Goal: Book appointment/travel/reservation

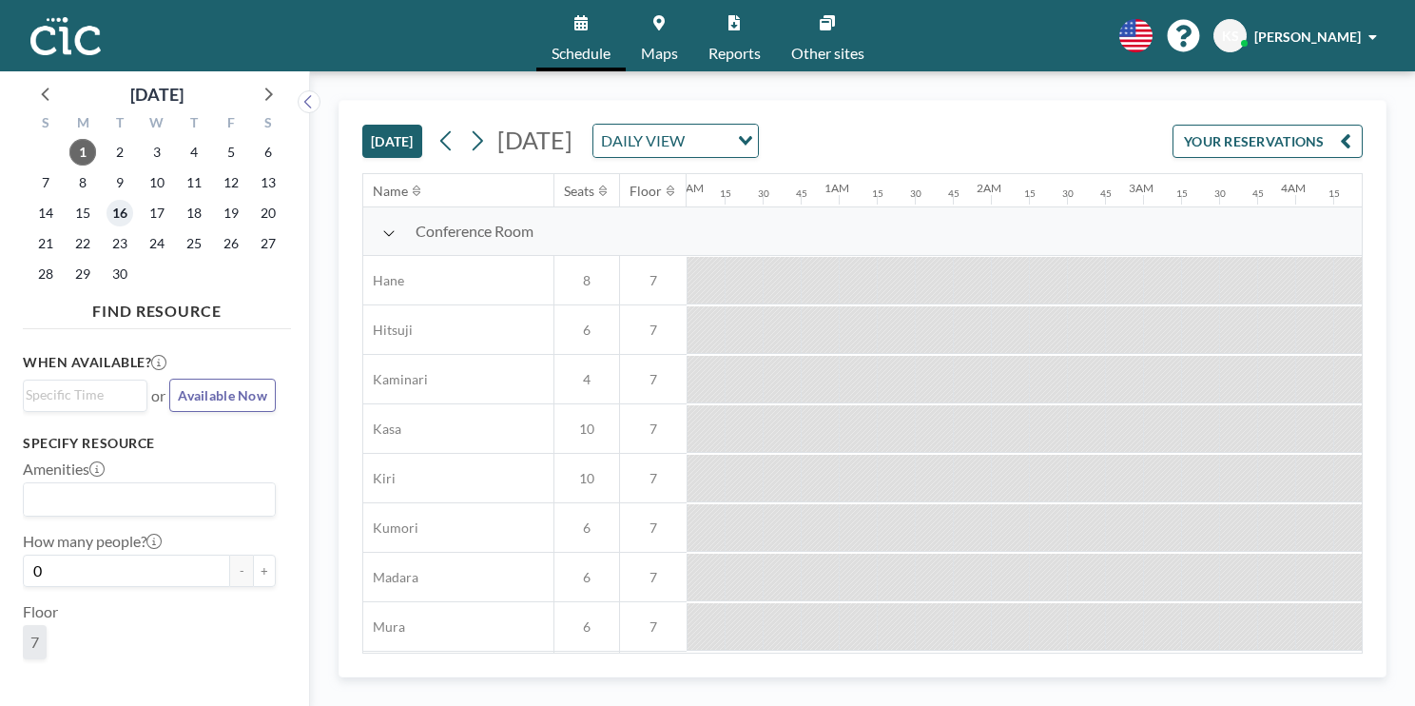
scroll to position [0, 1521]
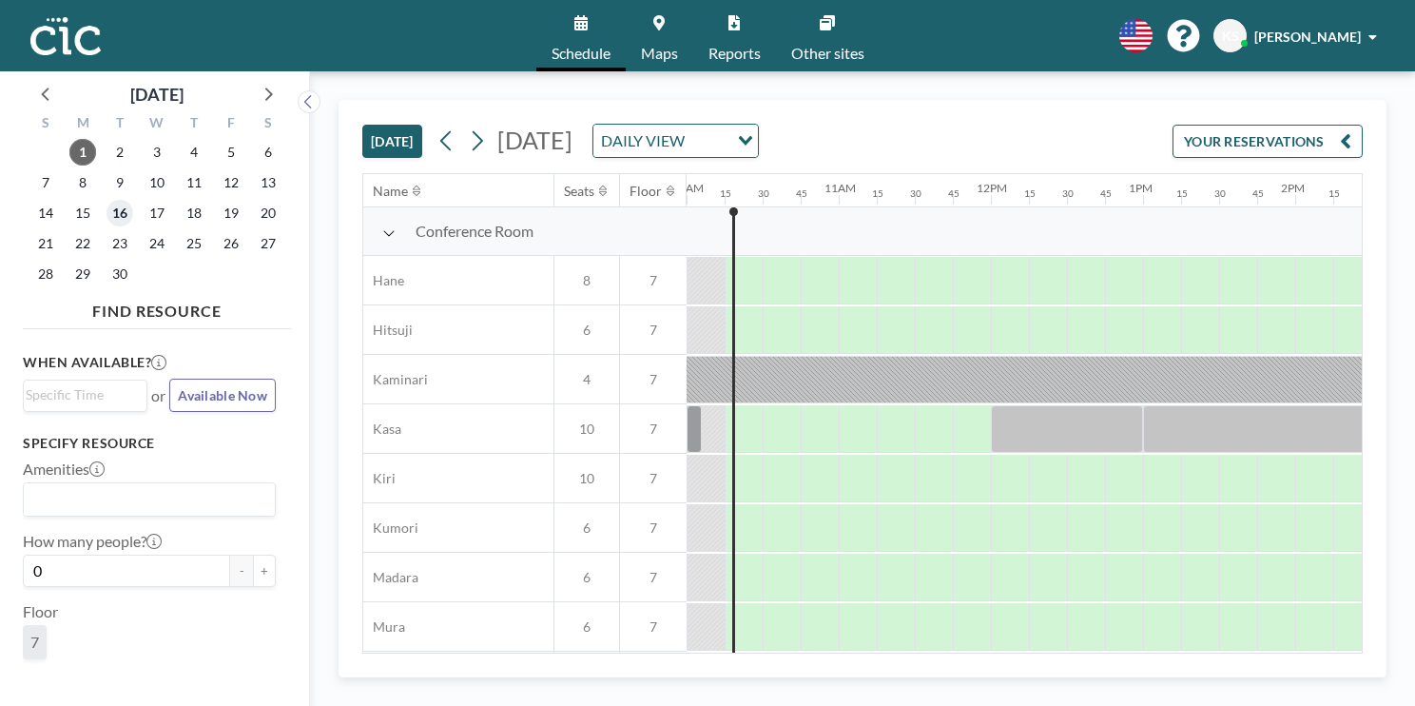
click at [112, 216] on span "16" at bounding box center [120, 213] width 27 height 27
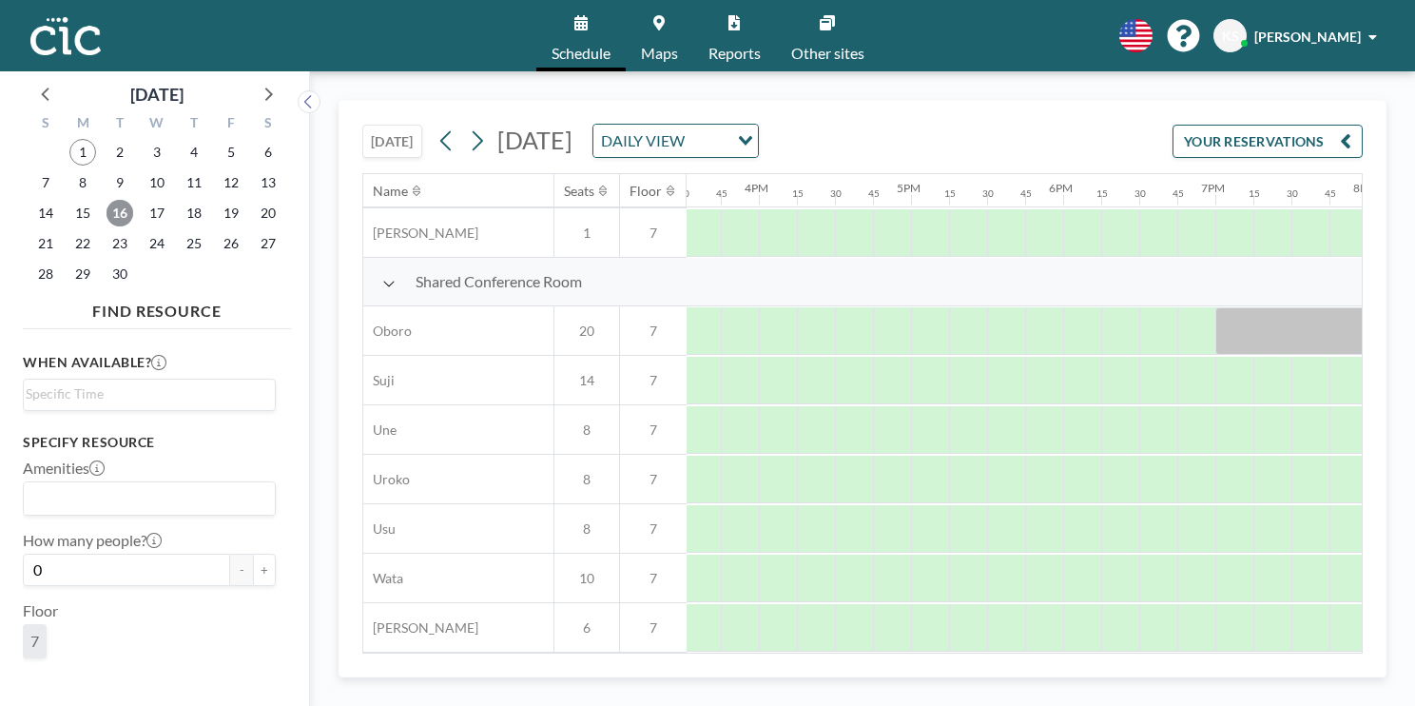
scroll to position [1339, 2353]
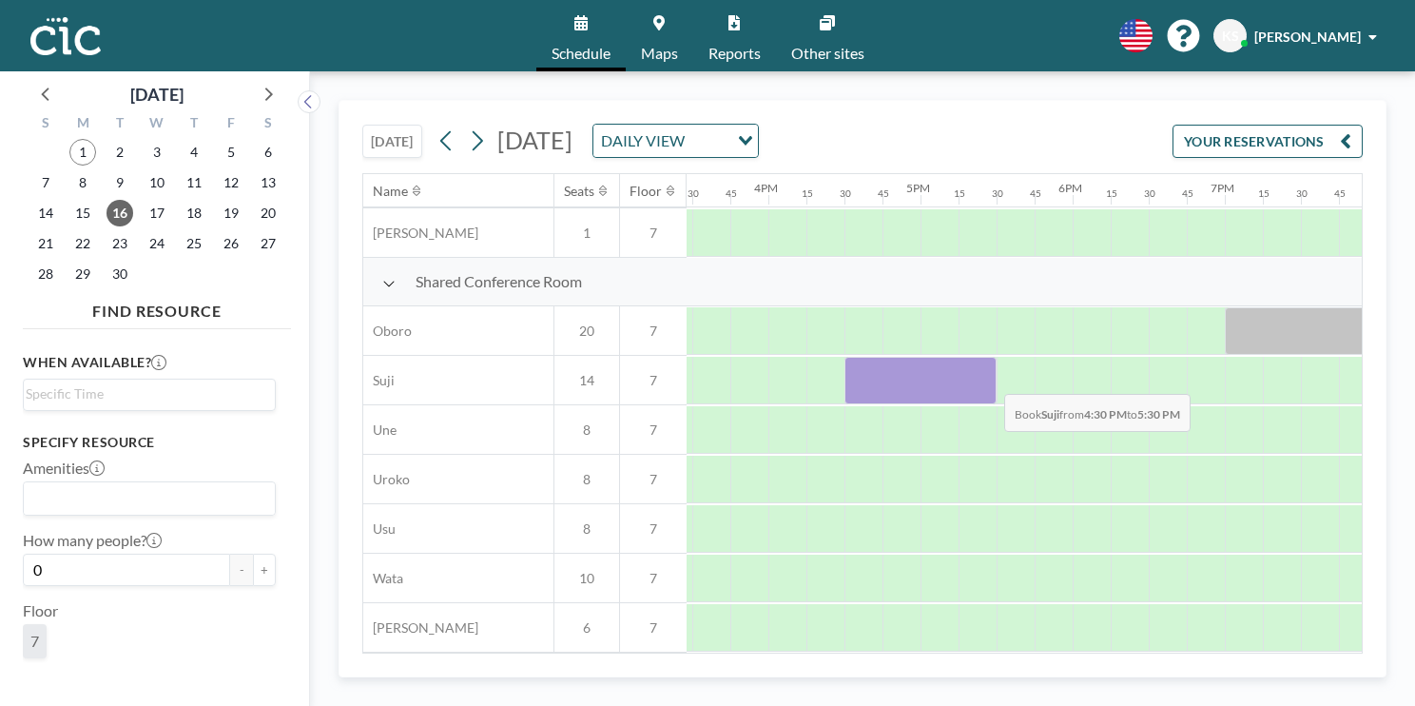
drag, startPoint x: 867, startPoint y: 378, endPoint x: 989, endPoint y: 378, distance: 121.7
click at [989, 378] on div at bounding box center [920, 381] width 152 height 48
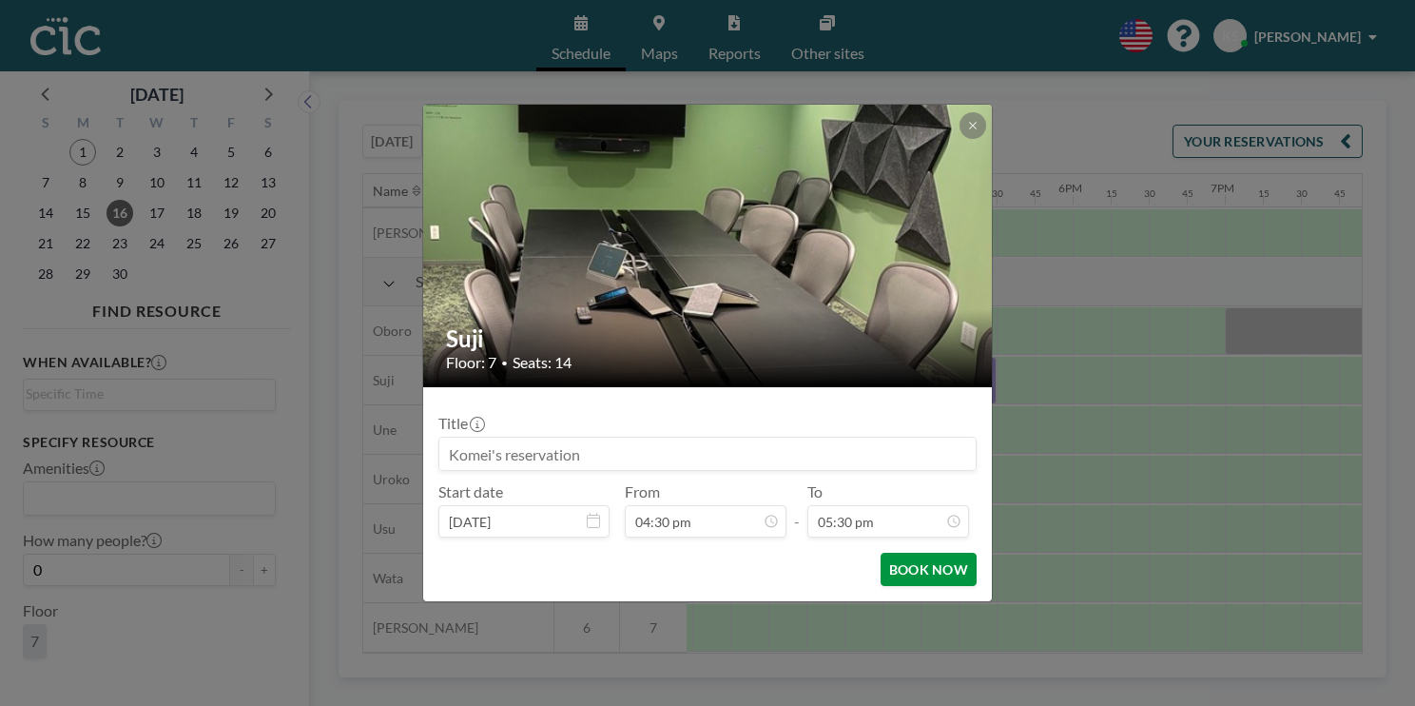
scroll to position [2370, 0]
click at [907, 574] on button "BOOK NOW" at bounding box center [929, 568] width 96 height 33
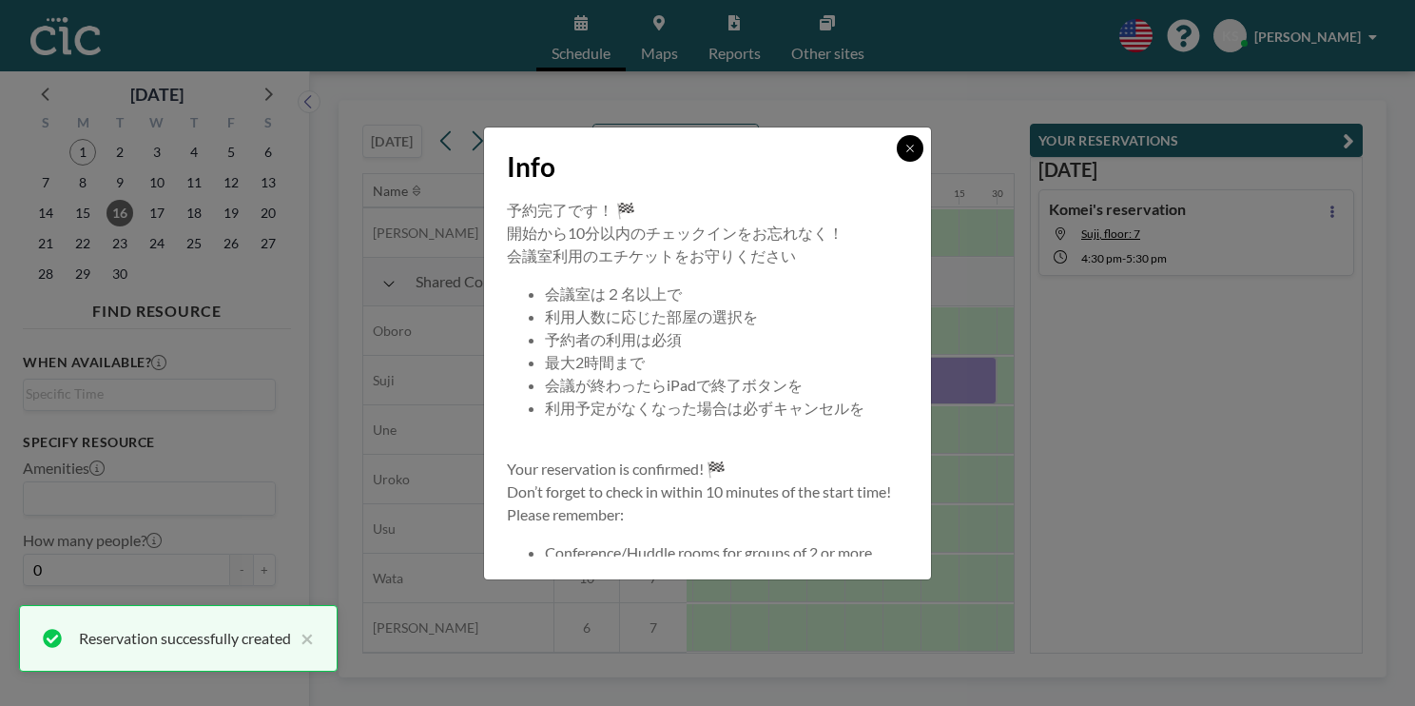
click at [911, 149] on icon at bounding box center [909, 148] width 7 height 7
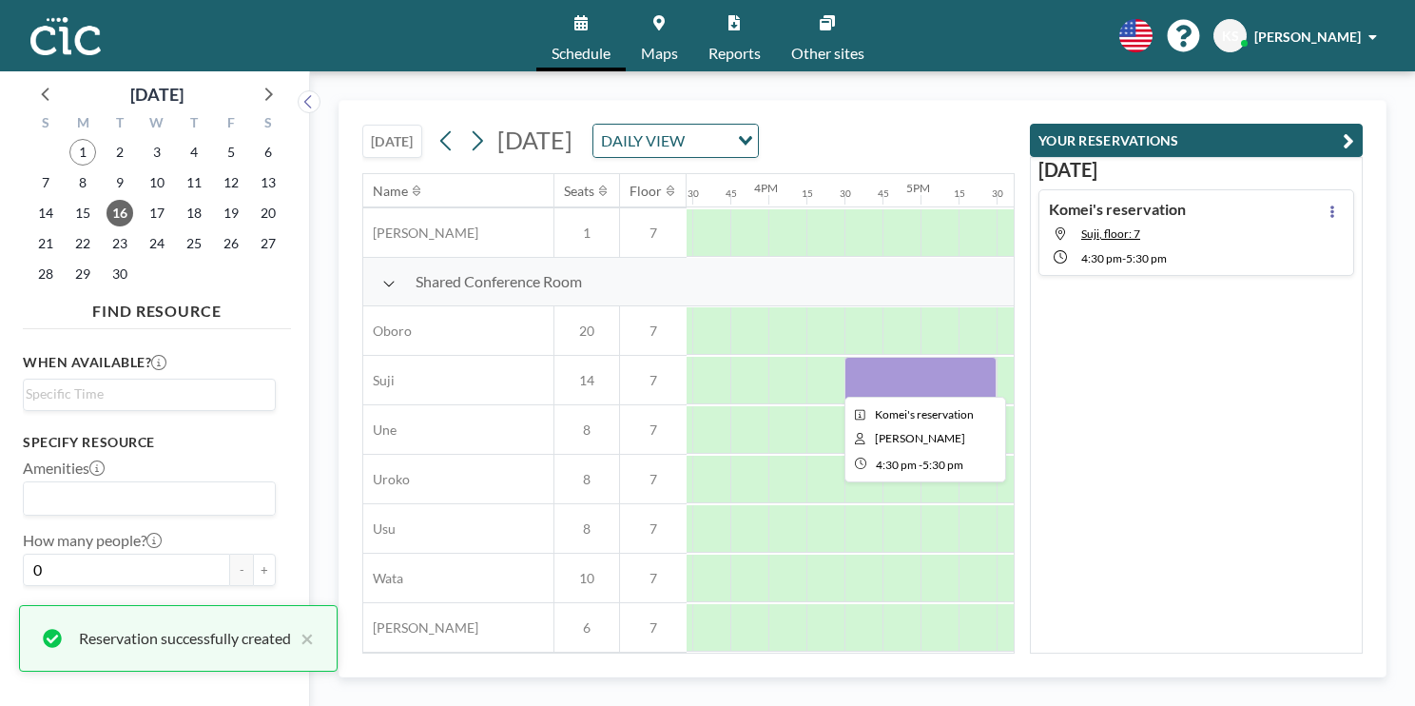
click at [899, 378] on div at bounding box center [920, 381] width 152 height 48
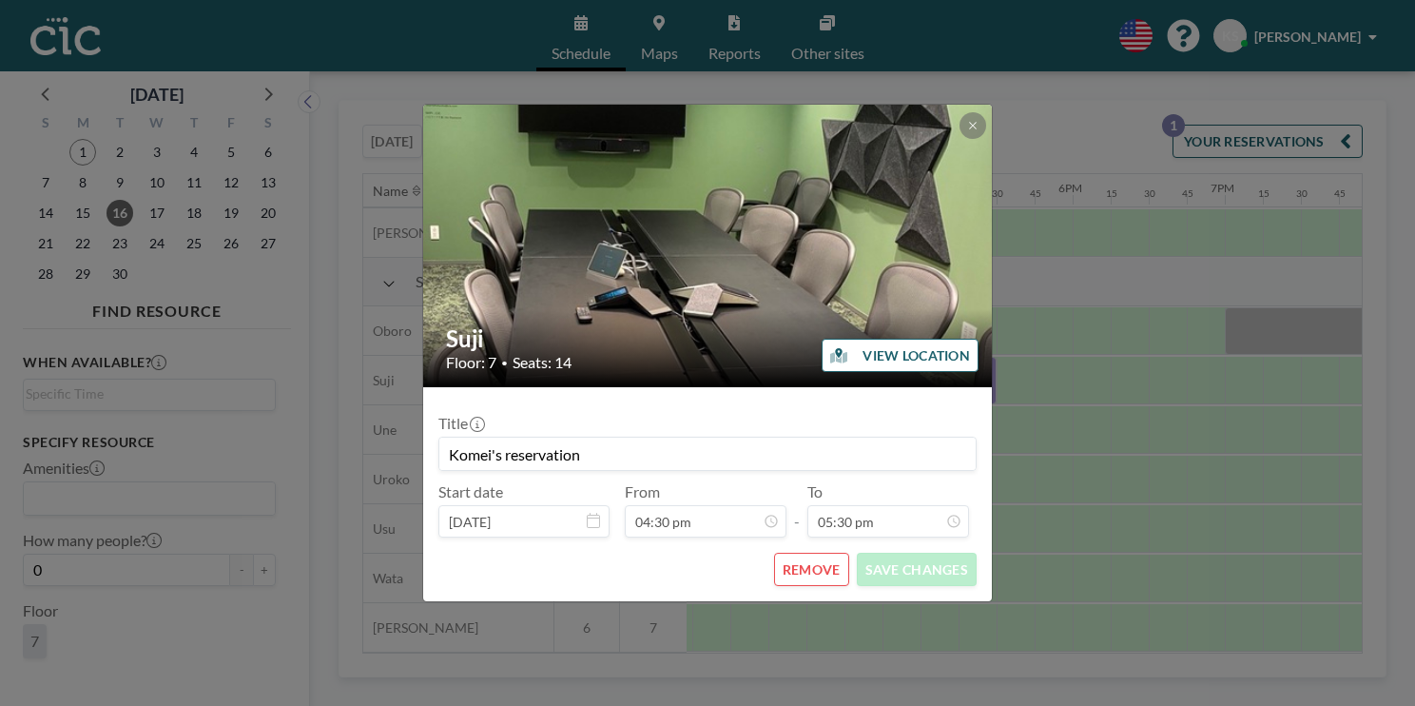
click at [803, 580] on button "REMOVE" at bounding box center [811, 568] width 75 height 33
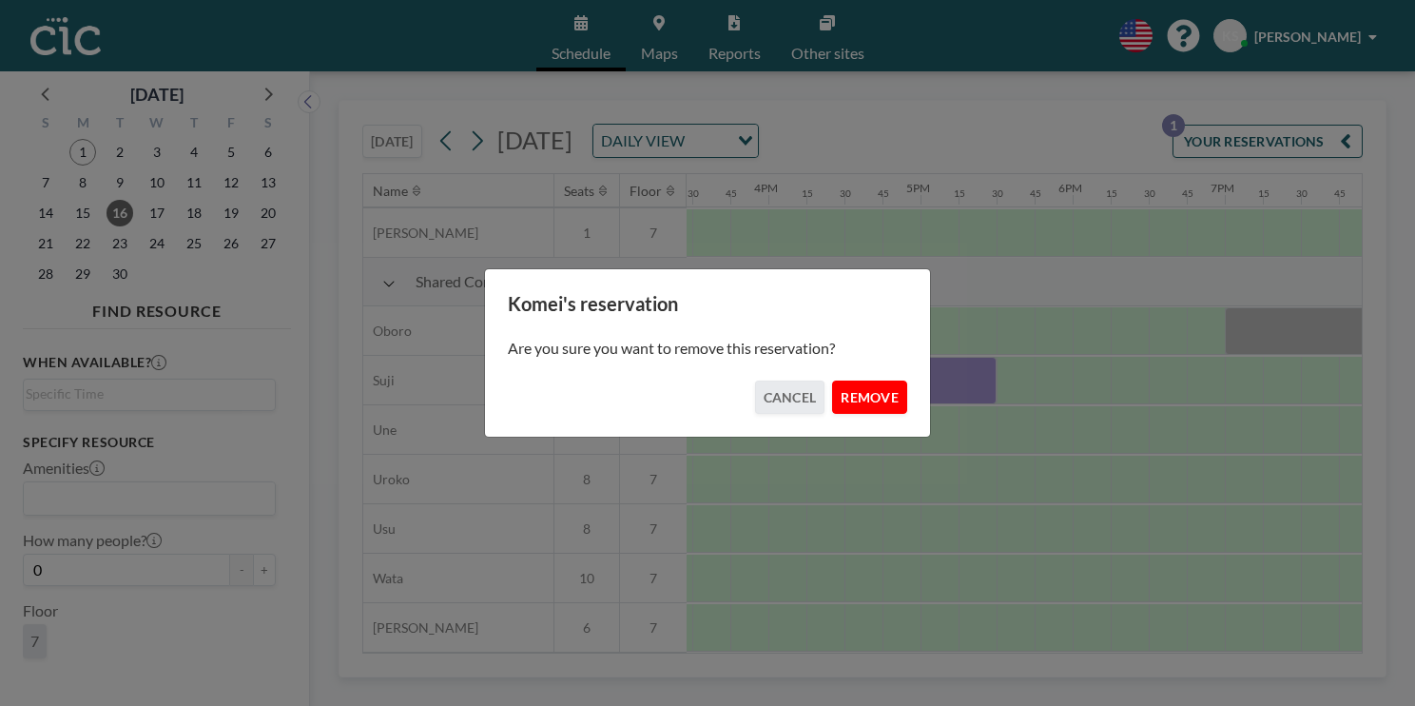
click at [867, 401] on button "REMOVE" at bounding box center [869, 396] width 75 height 33
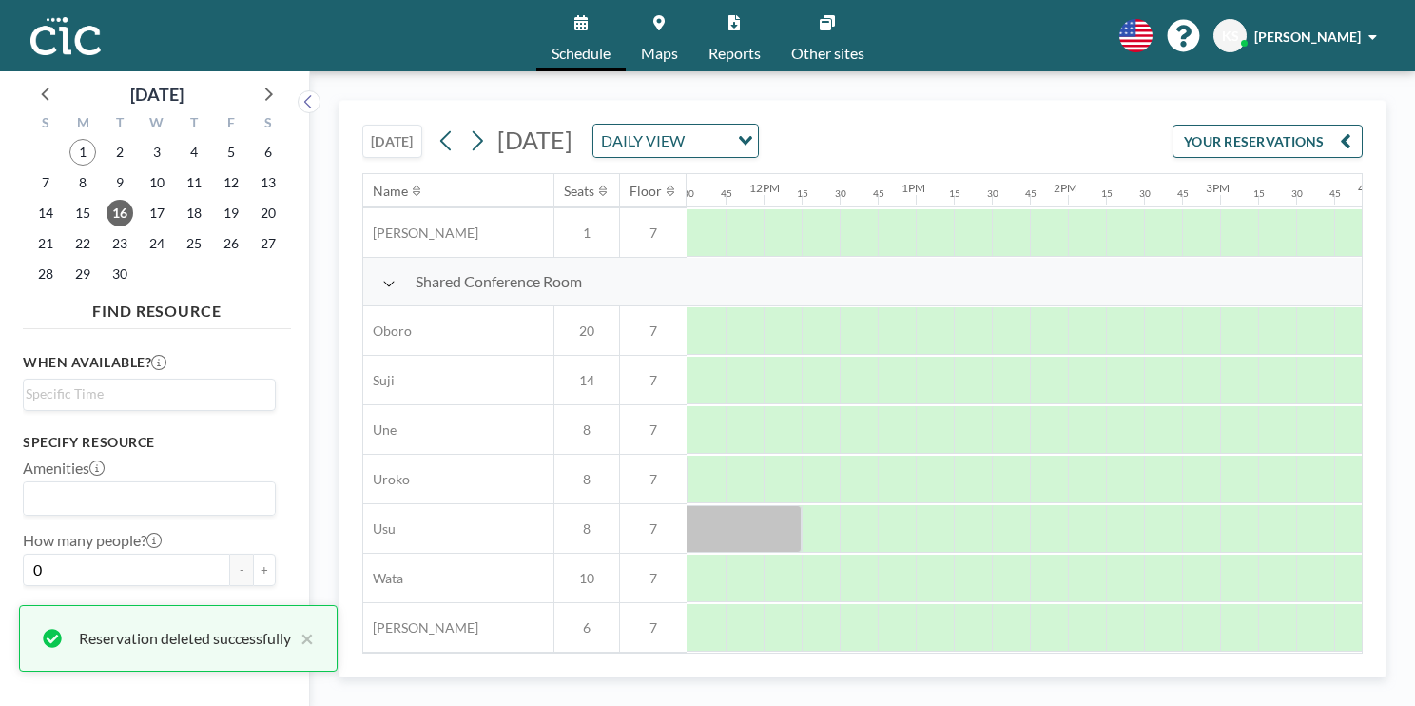
scroll to position [1339, 1765]
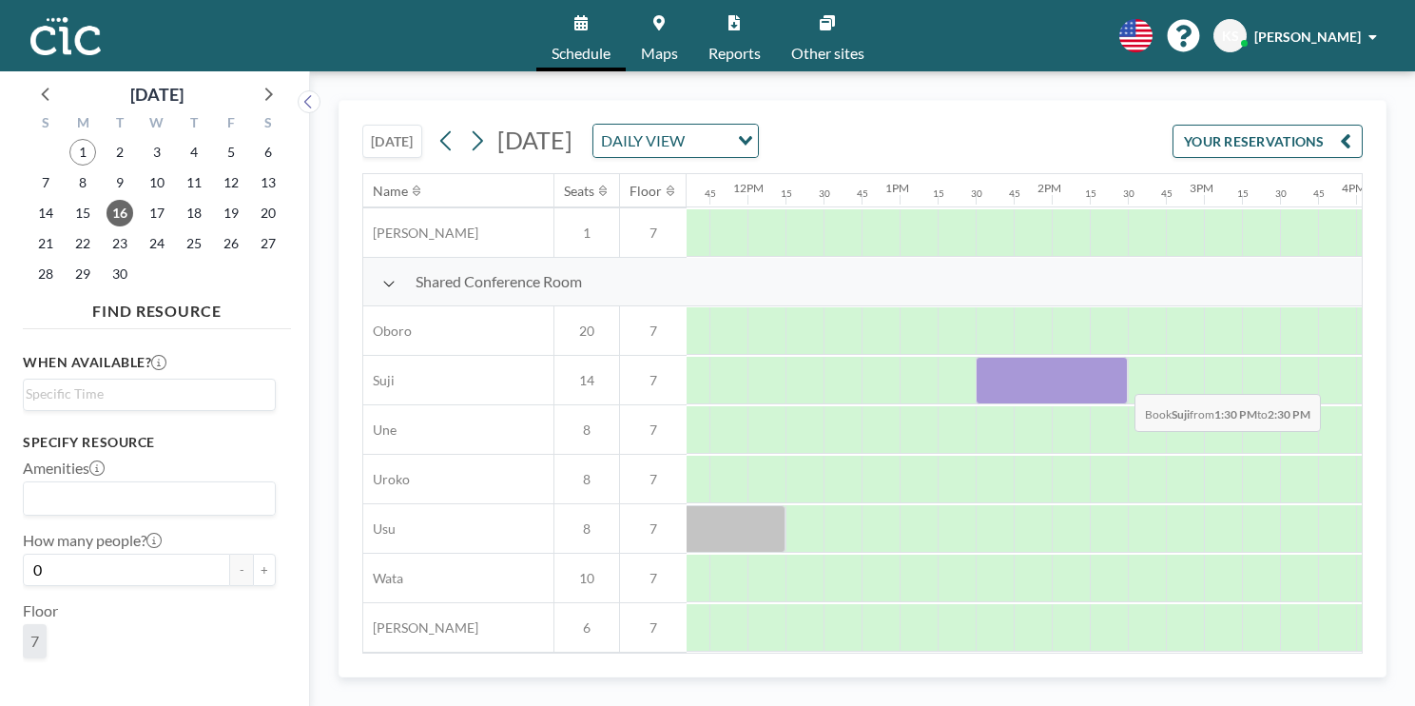
drag, startPoint x: 984, startPoint y: 378, endPoint x: 1119, endPoint y: 378, distance: 135.0
click at [1119, 378] on div at bounding box center [1052, 381] width 152 height 48
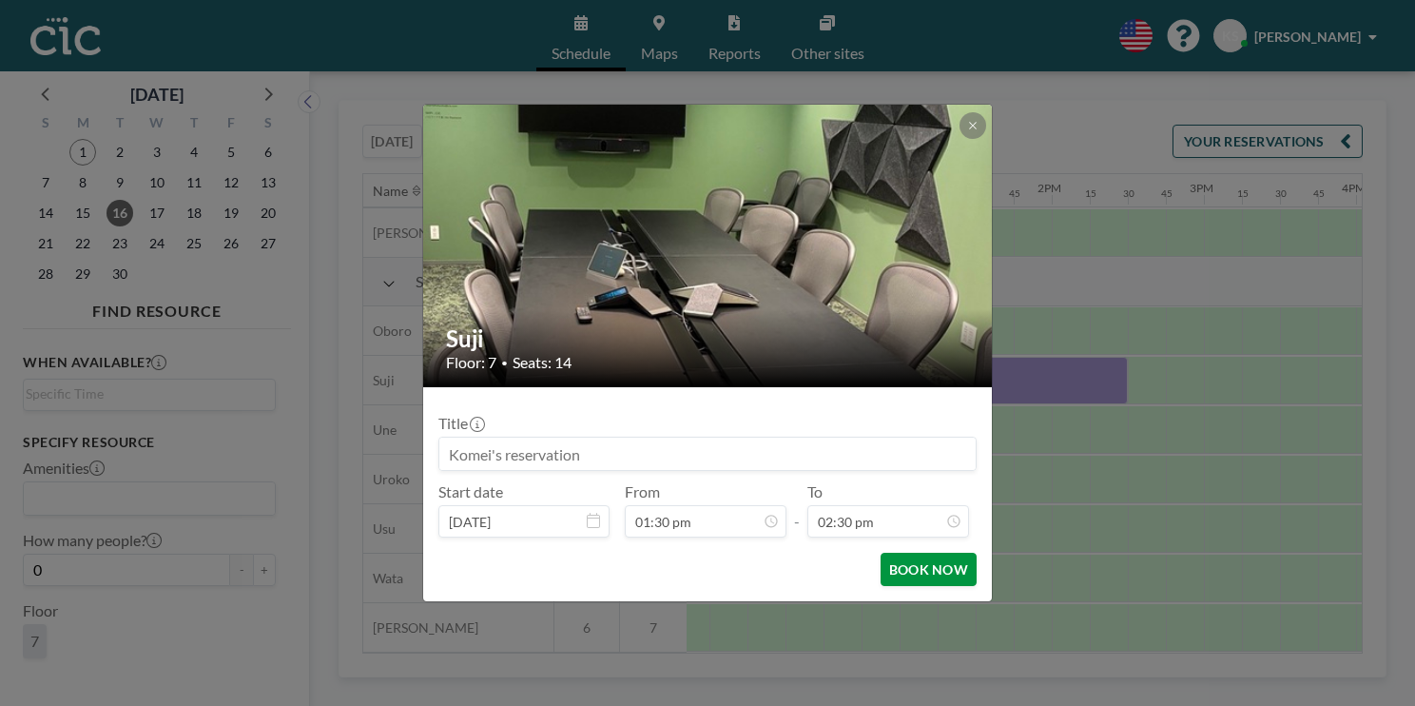
scroll to position [1963, 0]
click at [920, 571] on button "BOOK NOW" at bounding box center [929, 568] width 96 height 33
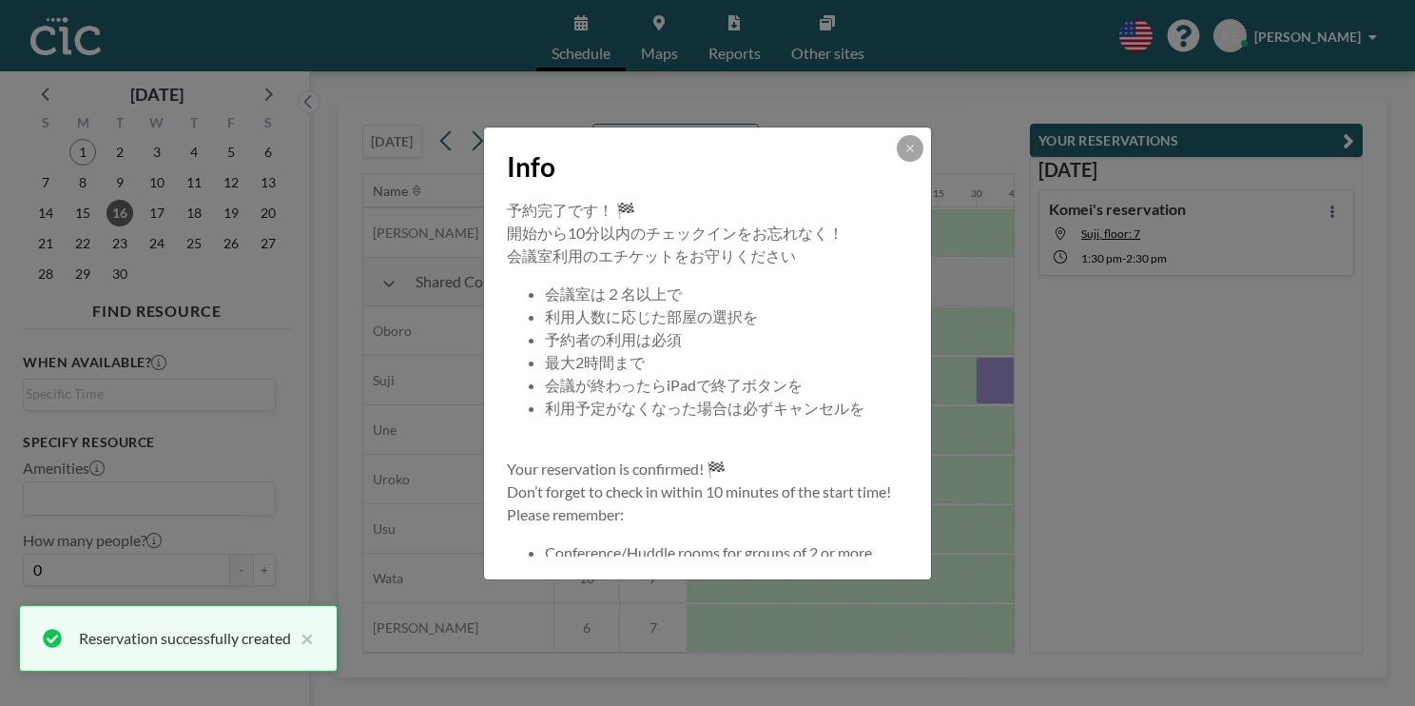
scroll to position [183, 0]
